Goal: Information Seeking & Learning: Learn about a topic

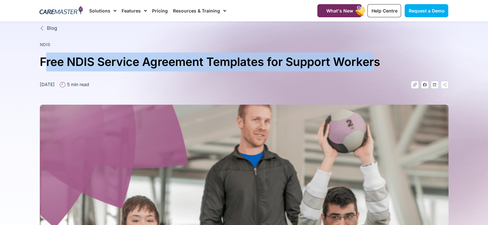
drag, startPoint x: 376, startPoint y: 60, endPoint x: 46, endPoint y: 67, distance: 329.8
click at [46, 67] on h1 "Free NDIS Service Agreement Templates for Support Workers" at bounding box center [244, 62] width 409 height 19
click at [47, 63] on h1 "Free NDIS Service Agreement Templates for Support Workers" at bounding box center [244, 62] width 409 height 19
drag, startPoint x: 47, startPoint y: 63, endPoint x: 375, endPoint y: 68, distance: 328.2
click at [375, 68] on h1 "Free NDIS Service Agreement Templates for Support Workers" at bounding box center [244, 62] width 409 height 19
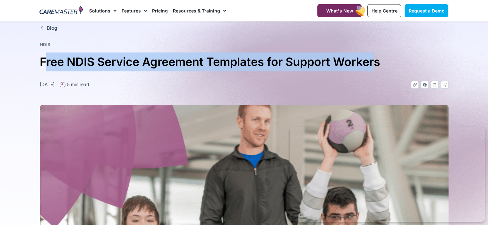
click at [375, 64] on h1 "Free NDIS Service Agreement Templates for Support Workers" at bounding box center [244, 62] width 409 height 19
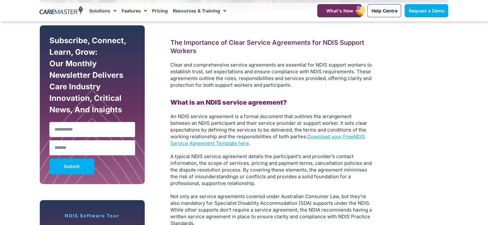
scroll to position [417, 0]
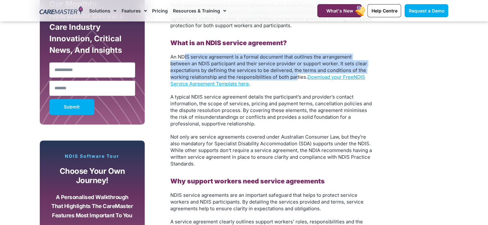
drag, startPoint x: 183, startPoint y: 55, endPoint x: 297, endPoint y: 78, distance: 115.7
click at [297, 78] on span "An NDIS service agreement is a formal document that outlines the arrangement be…" at bounding box center [268, 67] width 197 height 26
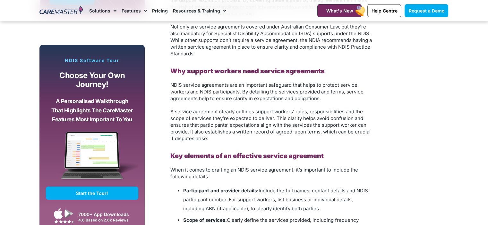
scroll to position [545, 0]
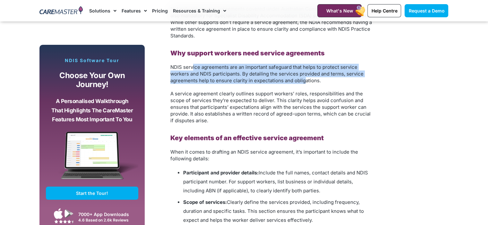
drag, startPoint x: 192, startPoint y: 66, endPoint x: 305, endPoint y: 82, distance: 114.0
click at [305, 82] on span "NDIS service agreements are an important safeguard that helps to protect servic…" at bounding box center [266, 74] width 193 height 20
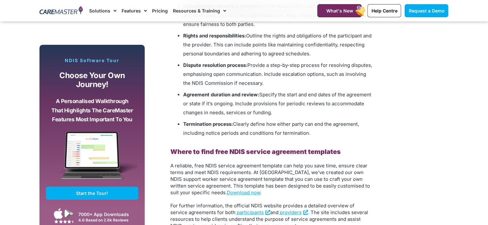
scroll to position [802, 0]
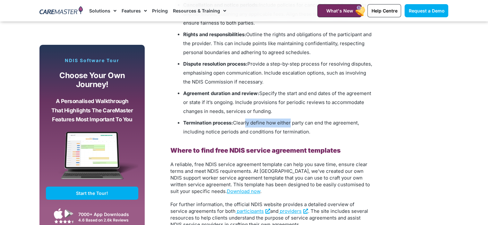
drag, startPoint x: 245, startPoint y: 121, endPoint x: 290, endPoint y: 125, distance: 45.7
click at [290, 125] on span "Clearly define how either party can end the agreement, including notice periods…" at bounding box center [271, 127] width 176 height 15
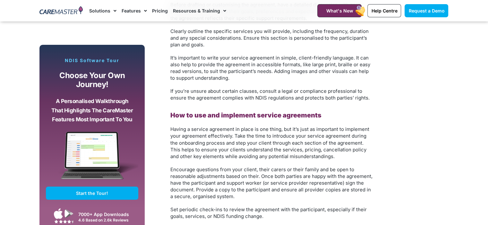
scroll to position [1090, 0]
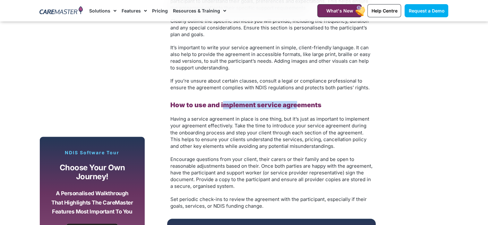
drag, startPoint x: 222, startPoint y: 106, endPoint x: 294, endPoint y: 106, distance: 72.5
click at [294, 106] on b "How to use and implement service agreements" at bounding box center [245, 105] width 151 height 8
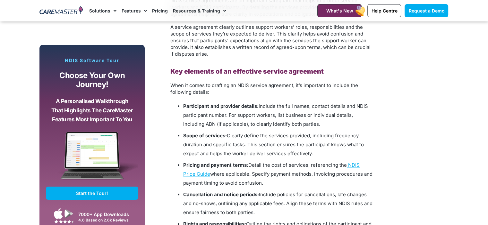
scroll to position [513, 0]
